Goal: Contribute content: Contribute content

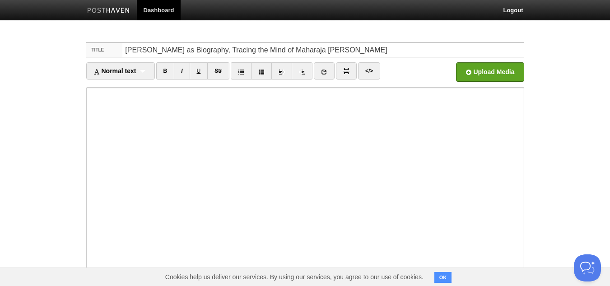
type input "[PERSON_NAME] as Biography, Tracing the Mind of Maharaja [PERSON_NAME]"
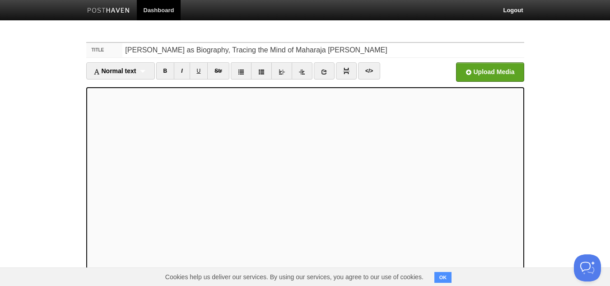
scroll to position [15, 0]
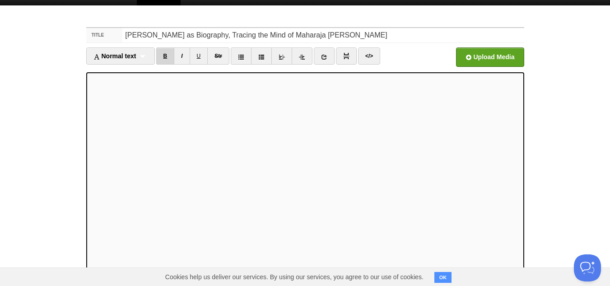
click at [166, 56] on link "B" at bounding box center [165, 55] width 19 height 17
click at [163, 57] on link "B" at bounding box center [165, 55] width 19 height 17
click at [164, 57] on link "B" at bounding box center [165, 55] width 19 height 17
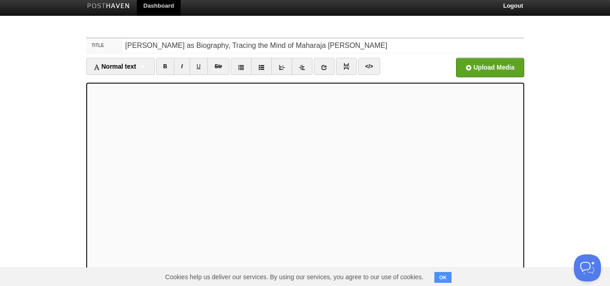
scroll to position [0, 0]
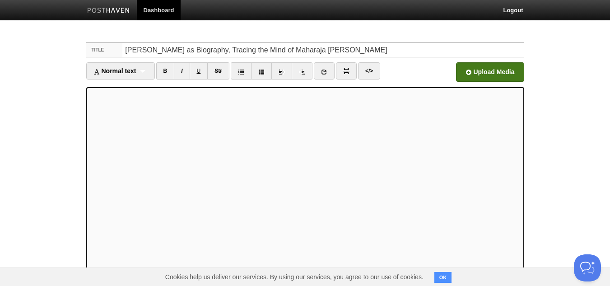
click at [499, 70] on input "file" at bounding box center [217, 74] width 684 height 46
click at [490, 73] on input "file" at bounding box center [217, 74] width 684 height 46
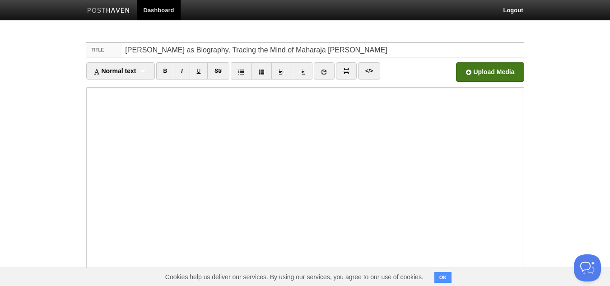
click at [466, 72] on input "file" at bounding box center [217, 74] width 684 height 46
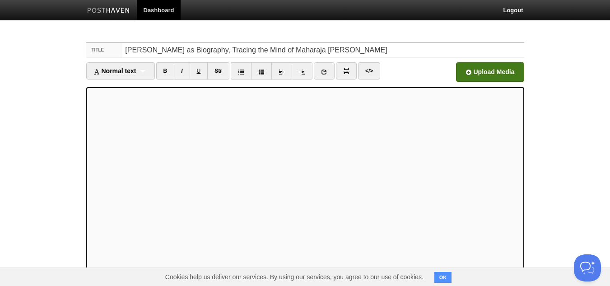
click at [477, 76] on input "file" at bounding box center [217, 74] width 684 height 46
click at [471, 67] on input "file" at bounding box center [217, 74] width 684 height 46
click at [470, 75] on input "file" at bounding box center [217, 74] width 684 height 46
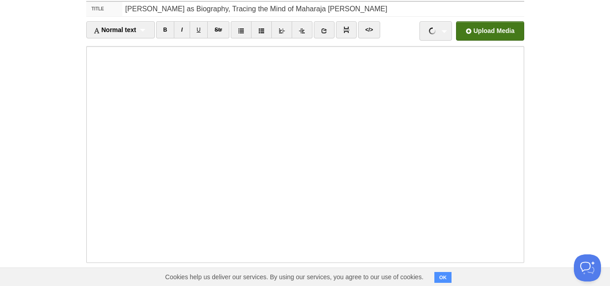
scroll to position [90, 0]
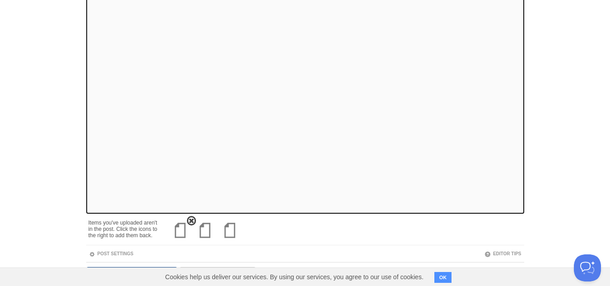
click at [181, 230] on img at bounding box center [181, 230] width 22 height 22
click at [177, 230] on img at bounding box center [181, 230] width 22 height 22
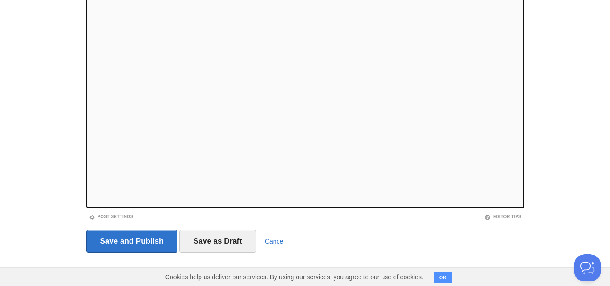
scroll to position [96, 0]
click at [128, 242] on input "Save and Publish" at bounding box center [132, 240] width 92 height 23
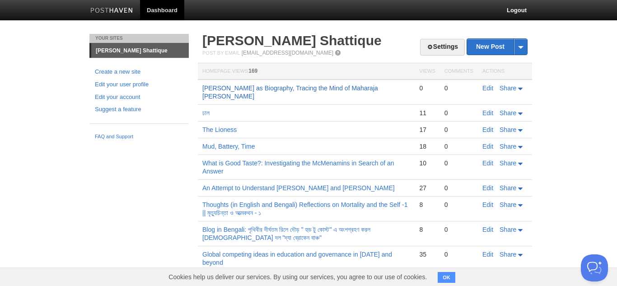
click at [303, 87] on link "[PERSON_NAME] as Biography, Tracing the Mind of Maharaja [PERSON_NAME]" at bounding box center [290, 91] width 176 height 15
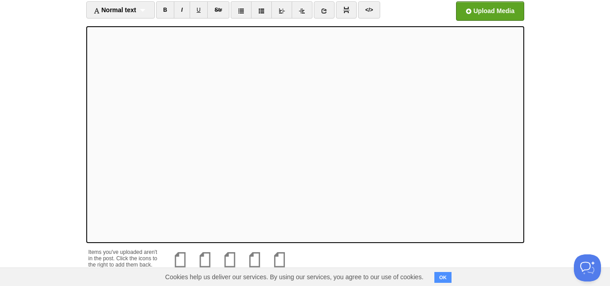
scroll to position [128, 0]
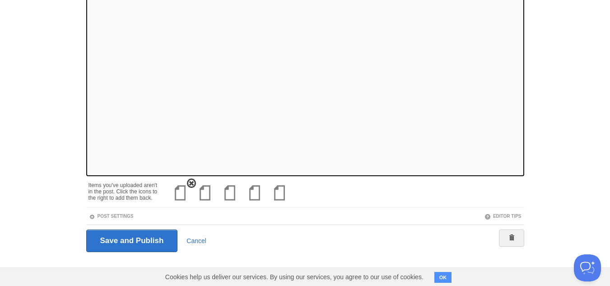
click at [181, 192] on img at bounding box center [181, 193] width 22 height 22
click at [177, 194] on img at bounding box center [181, 193] width 22 height 22
click at [178, 196] on img at bounding box center [181, 193] width 22 height 22
click at [181, 193] on img at bounding box center [181, 193] width 22 height 22
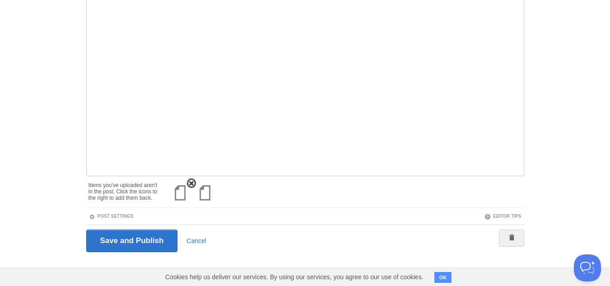
click at [179, 187] on img at bounding box center [181, 193] width 22 height 22
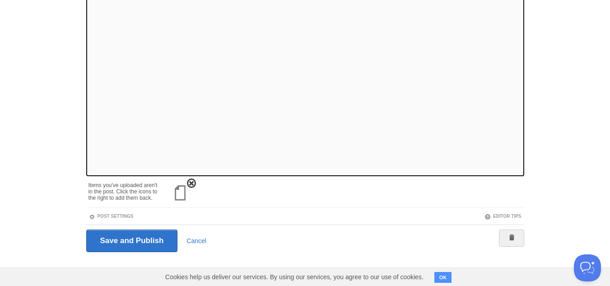
click at [176, 193] on img at bounding box center [181, 193] width 22 height 22
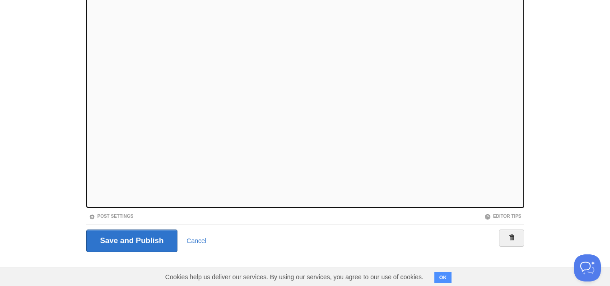
scroll to position [96, 0]
click at [131, 238] on input "Save and Publish" at bounding box center [132, 240] width 92 height 23
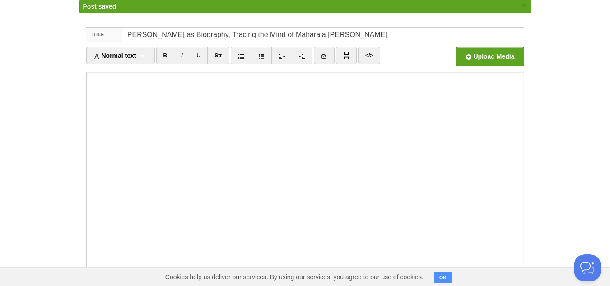
scroll to position [14, 0]
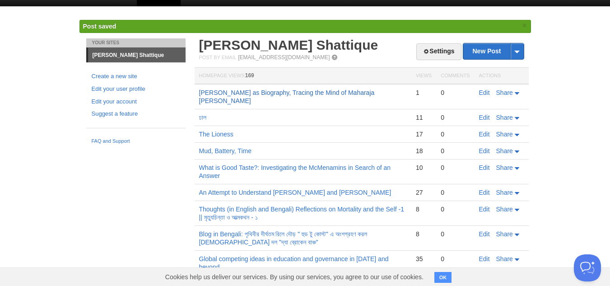
click at [353, 89] on link "[PERSON_NAME] as Biography, Tracing the Mind of Maharaja [PERSON_NAME]" at bounding box center [287, 96] width 176 height 15
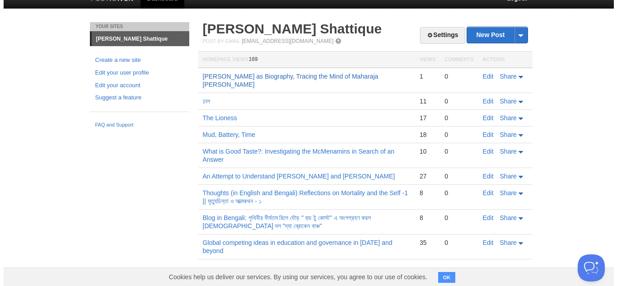
scroll to position [0, 0]
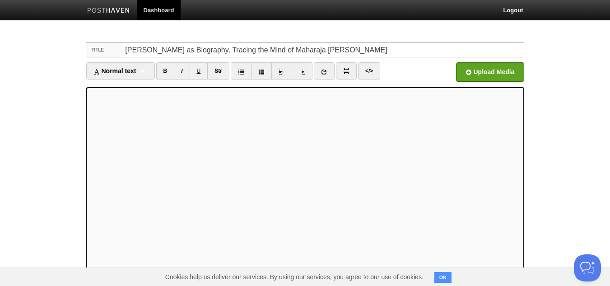
scroll to position [90, 0]
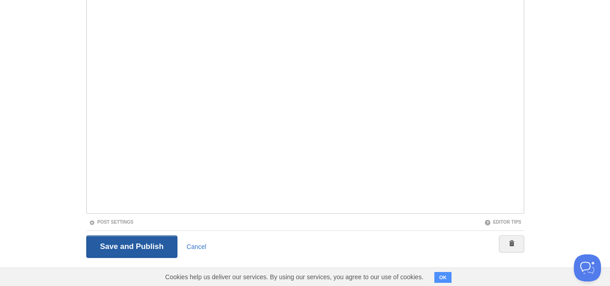
click at [130, 239] on input "Save and Publish" at bounding box center [132, 246] width 92 height 23
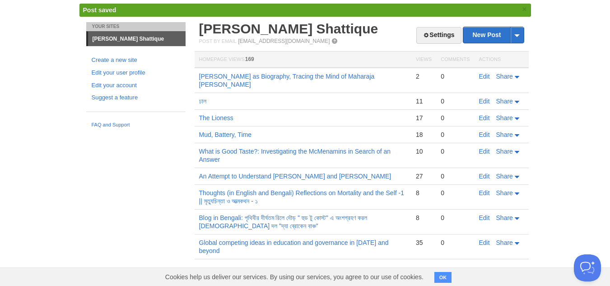
scroll to position [14, 0]
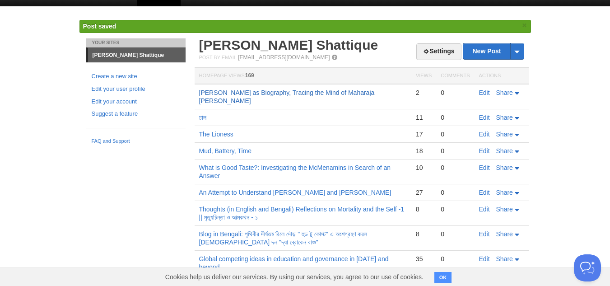
click at [347, 92] on link "[PERSON_NAME] as Biography, Tracing the Mind of Maharaja [PERSON_NAME]" at bounding box center [287, 96] width 176 height 15
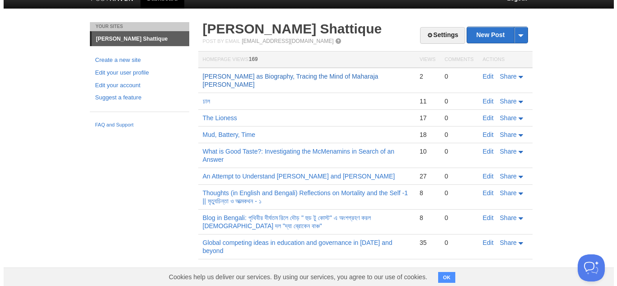
scroll to position [0, 0]
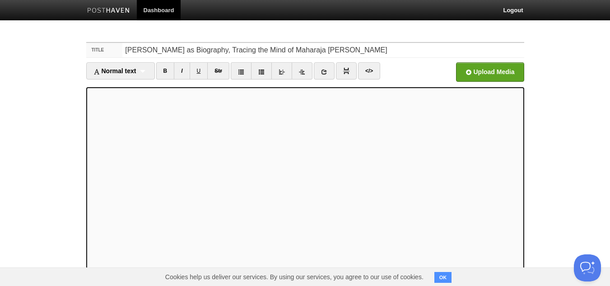
scroll to position [96, 0]
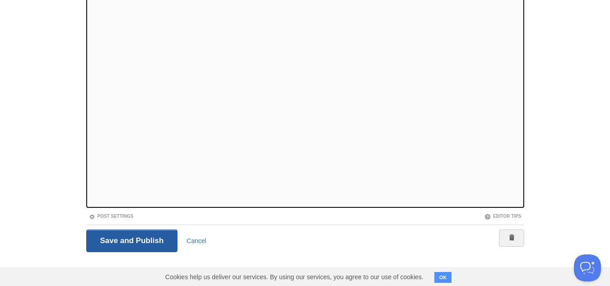
click at [135, 240] on input "Save and Publish" at bounding box center [132, 240] width 92 height 23
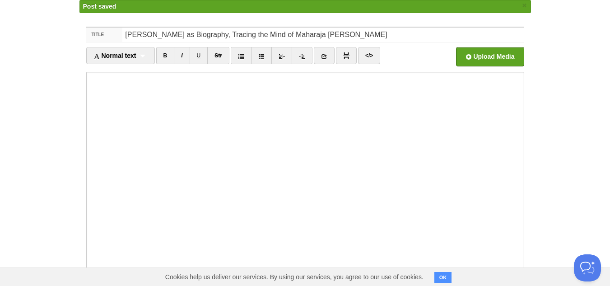
scroll to position [14, 0]
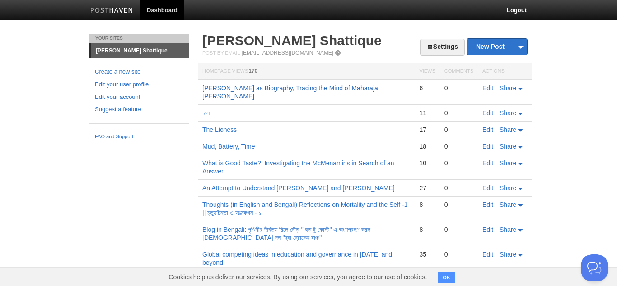
click at [237, 85] on link "[PERSON_NAME] as Biography, Tracing the Mind of Maharaja [PERSON_NAME]" at bounding box center [290, 91] width 176 height 15
